Goal: Communication & Community: Participate in discussion

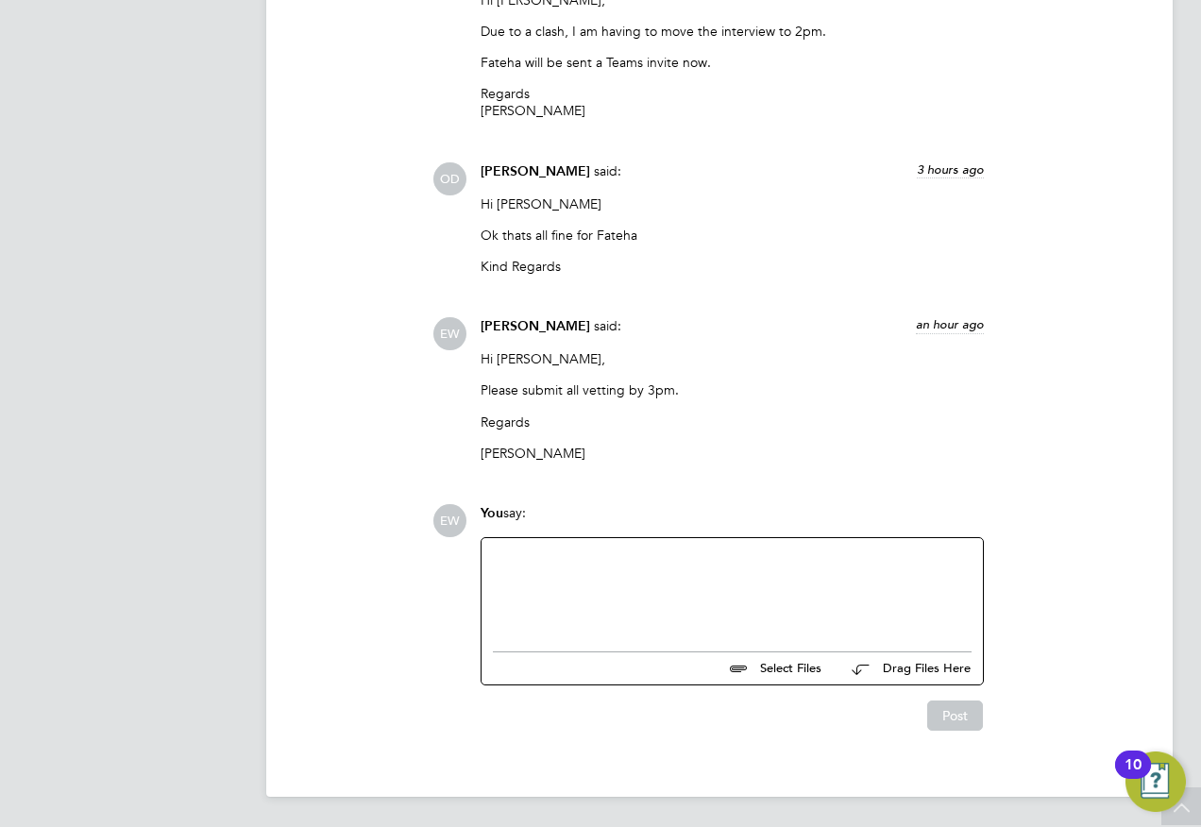
scroll to position [2621, 0]
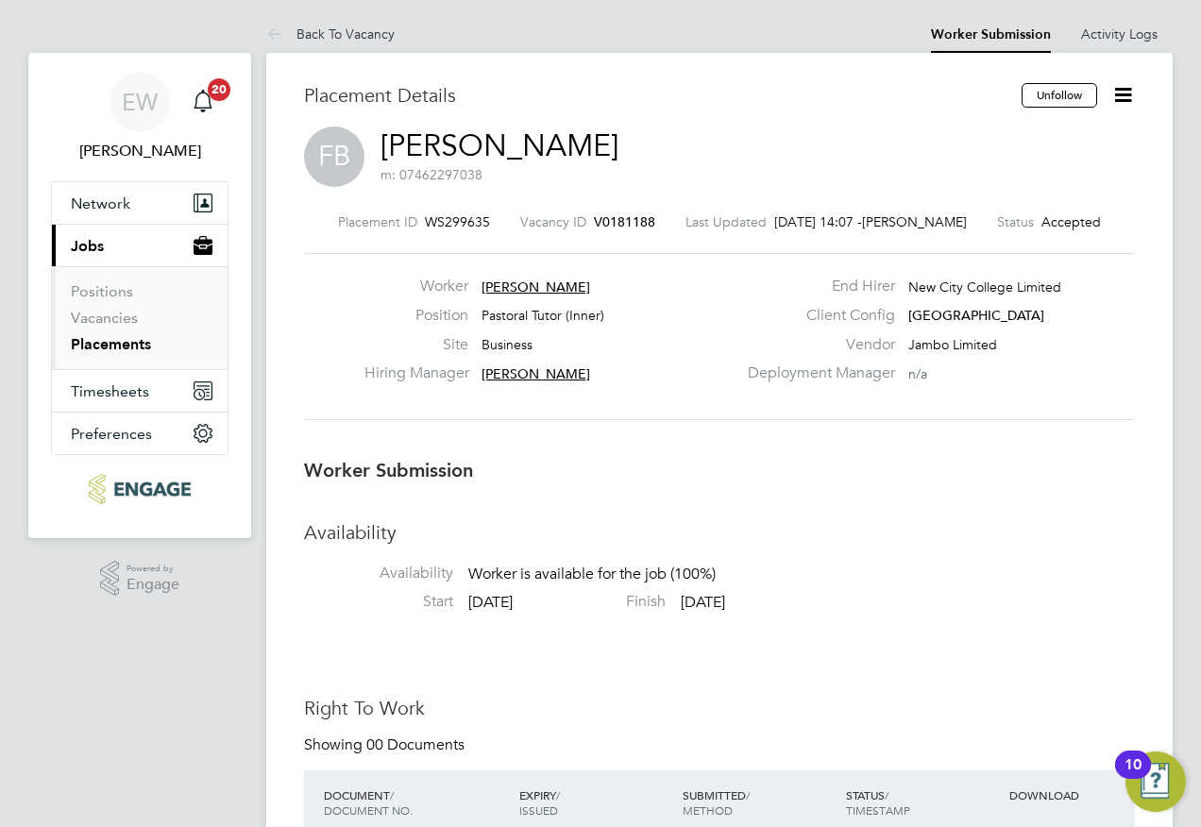
click at [1132, 93] on icon at bounding box center [1123, 95] width 24 height 24
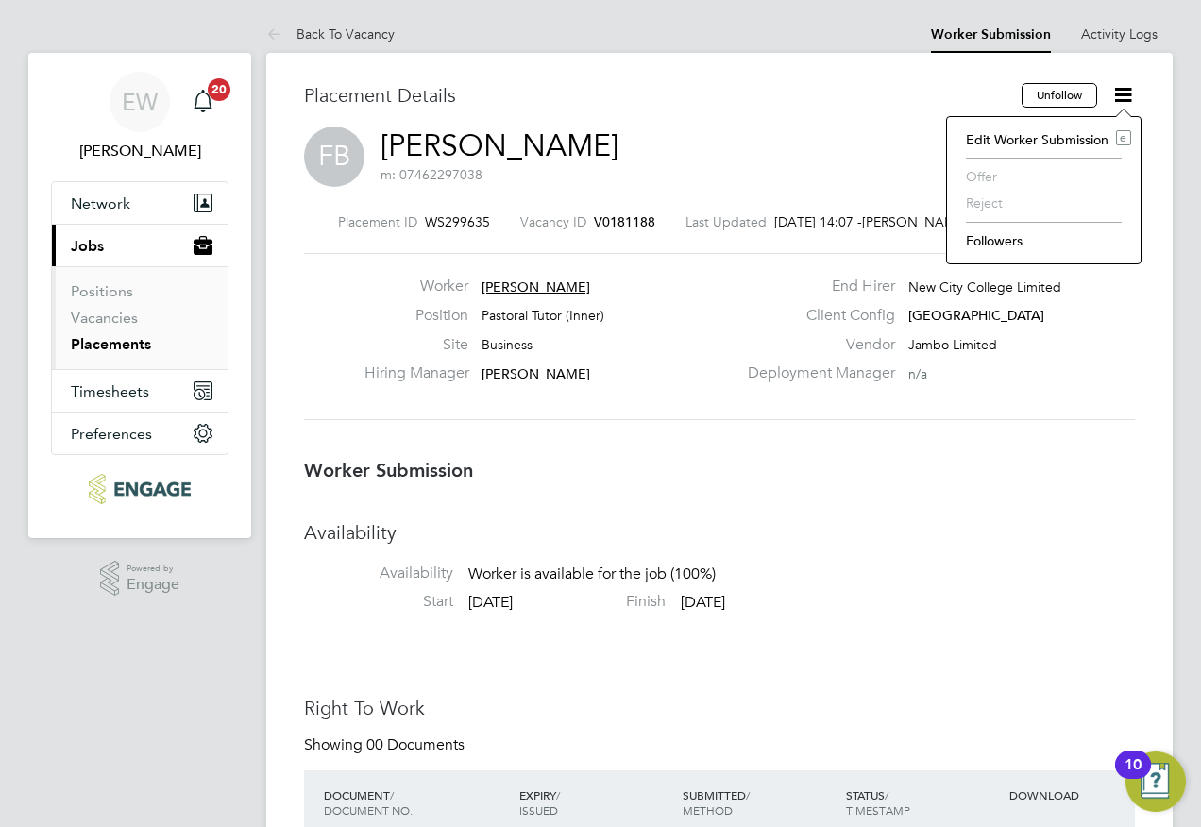
click at [781, 153] on div "FB [PERSON_NAME] m: 07462297038" at bounding box center [719, 158] width 831 height 64
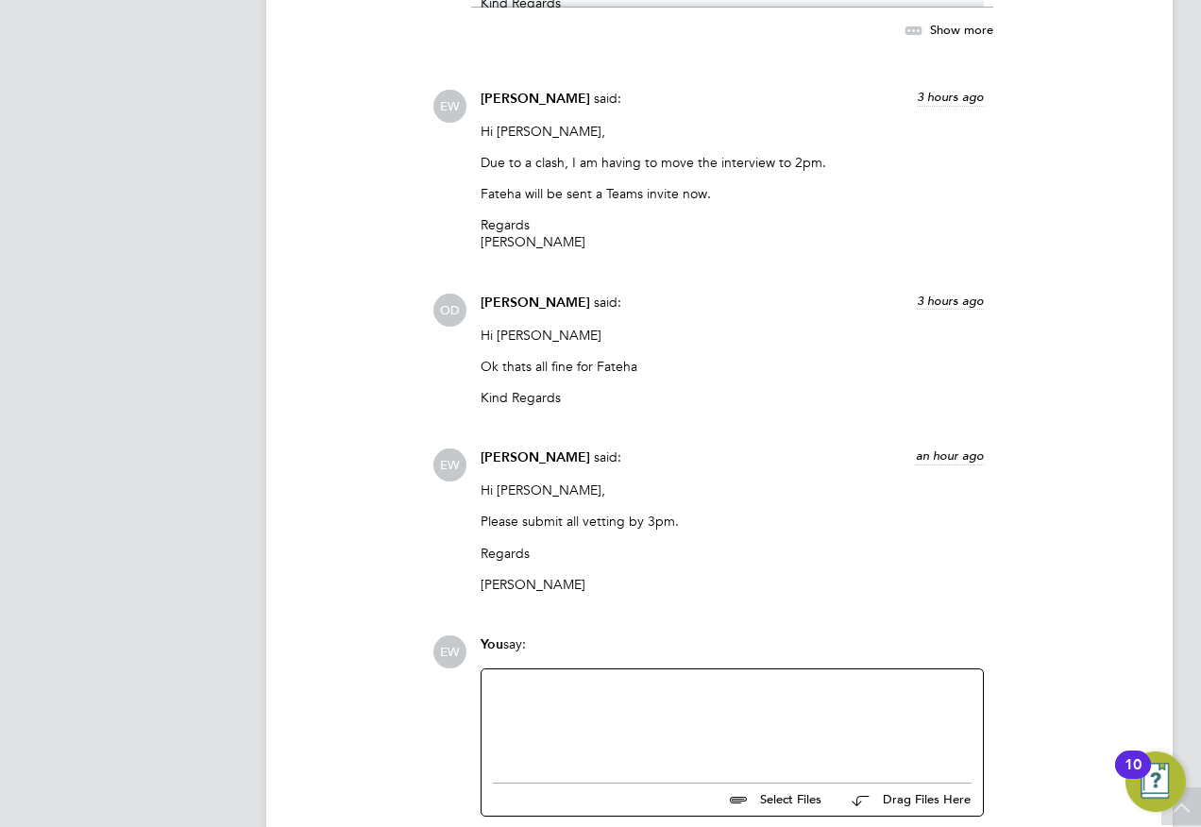
scroll to position [2621, 0]
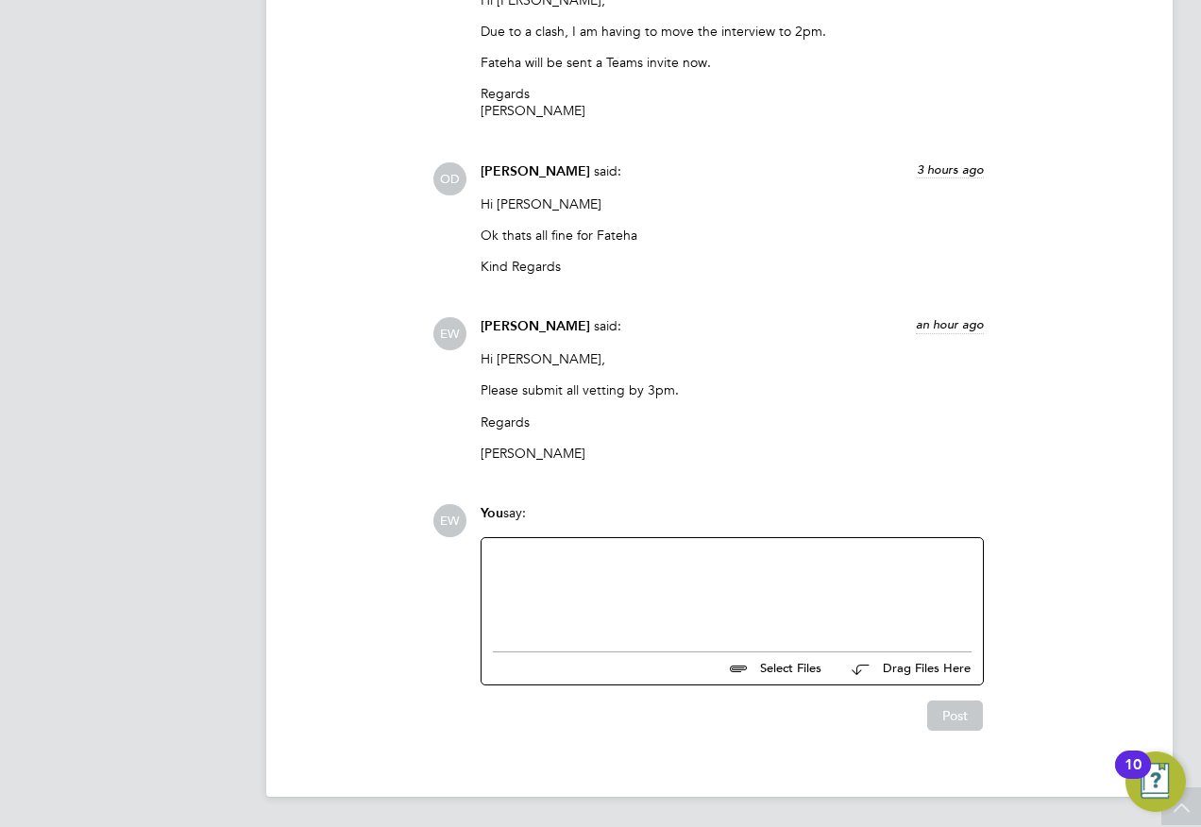
click at [785, 615] on div at bounding box center [732, 589] width 479 height 81
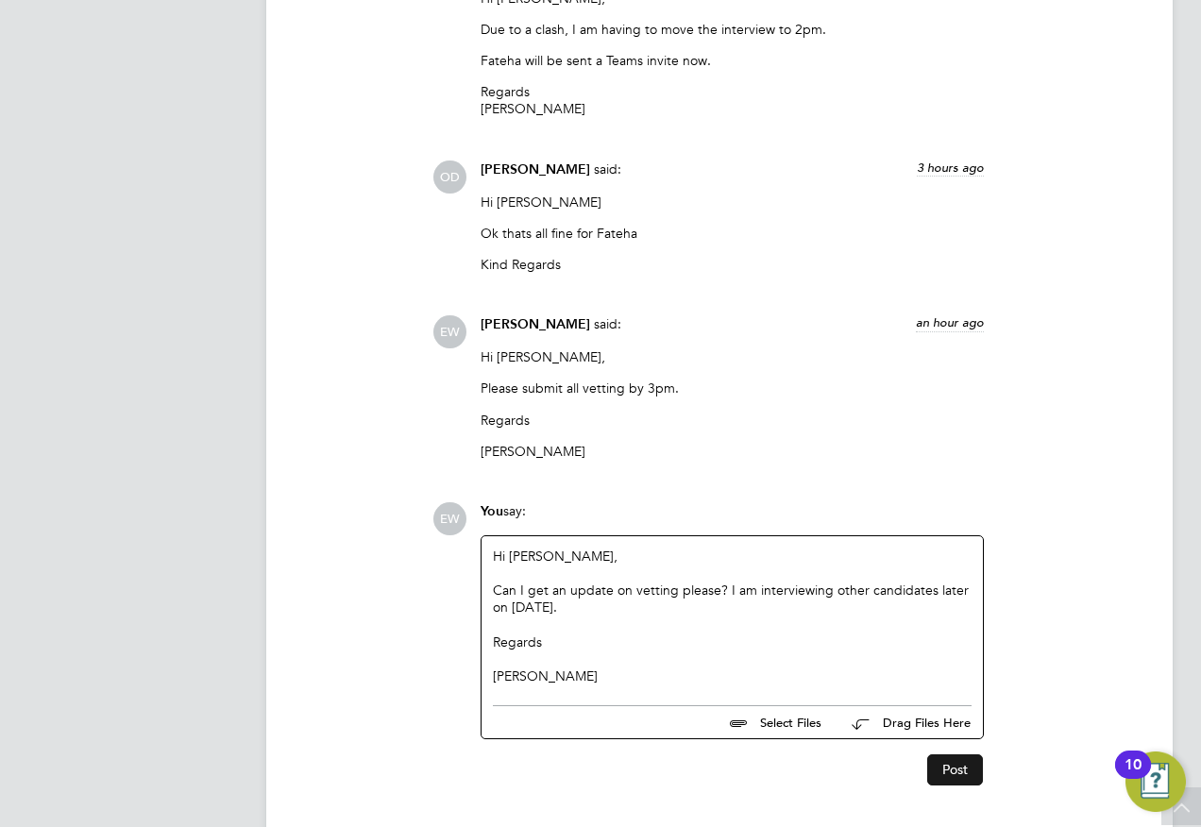
click at [958, 771] on button "Post" at bounding box center [955, 769] width 56 height 30
